Goal: Find specific page/section: Find specific page/section

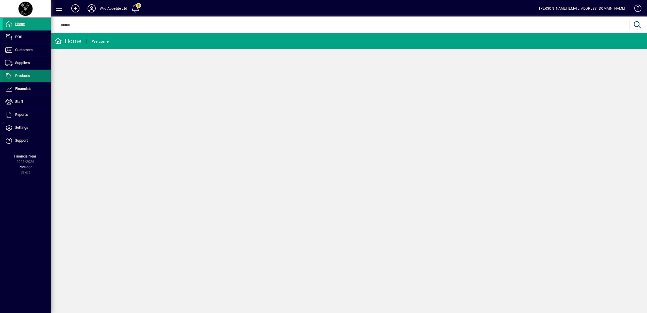
click at [25, 74] on span "Products" at bounding box center [22, 76] width 14 height 4
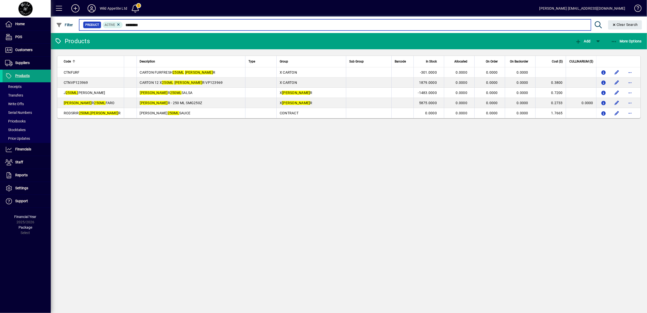
type input "********"
